Goal: Task Accomplishment & Management: Use online tool/utility

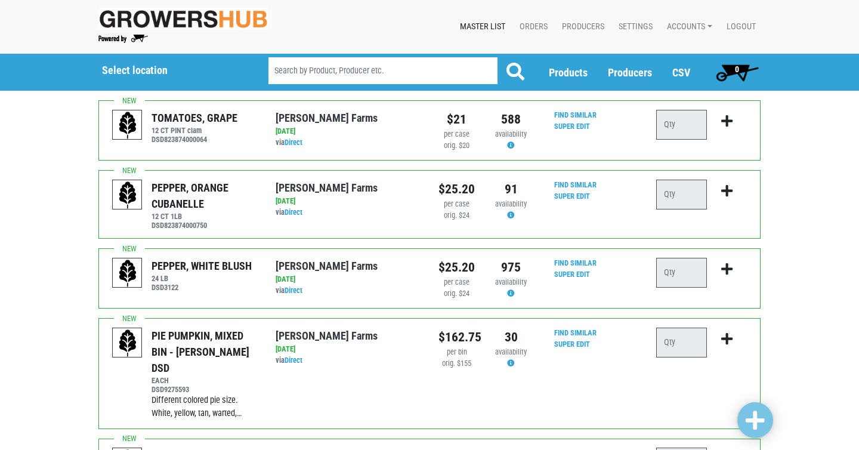
click at [331, 71] on input "search" at bounding box center [382, 70] width 229 height 27
type input "[PERSON_NAME]"
click at [497, 57] on button at bounding box center [515, 72] width 37 height 30
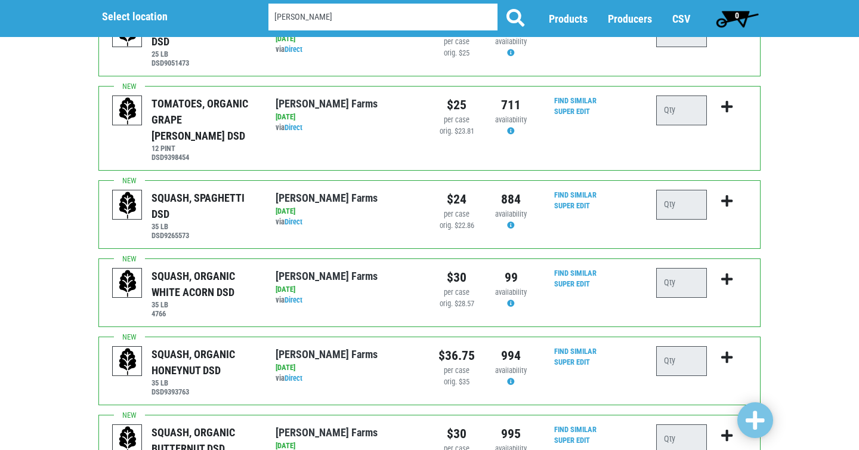
scroll to position [702, 0]
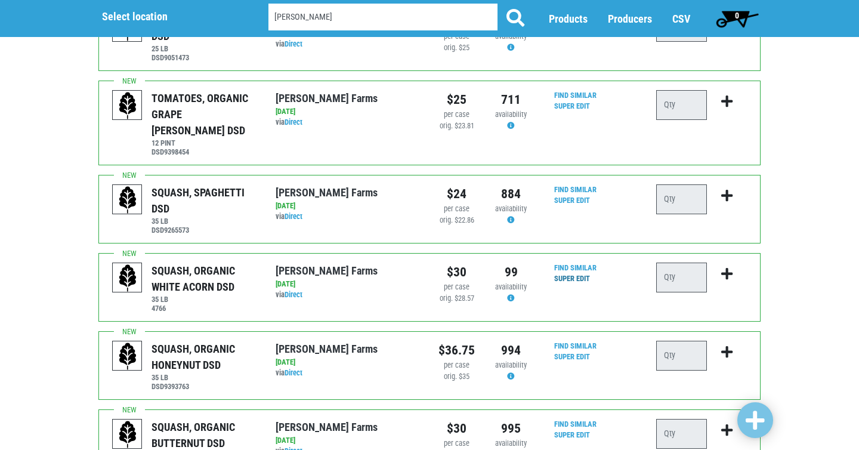
click at [584, 274] on link "Super Edit" at bounding box center [572, 278] width 36 height 9
